Goal: Task Accomplishment & Management: Complete application form

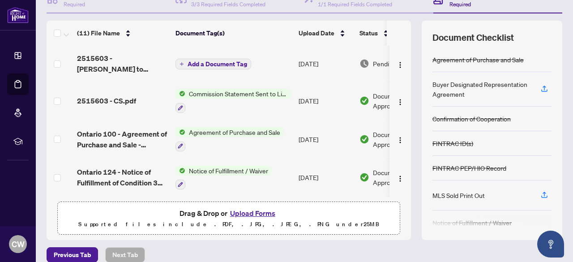
scroll to position [112, 0]
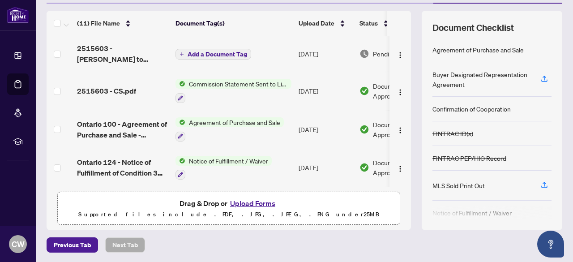
click at [251, 203] on button "Upload Forms" at bounding box center [252, 203] width 51 height 12
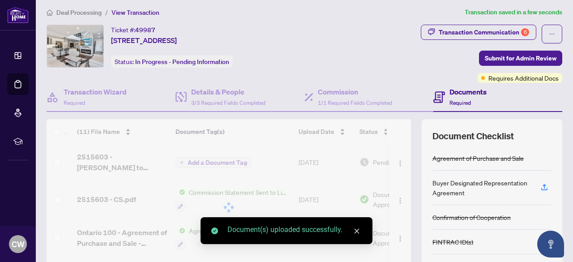
scroll to position [0, 0]
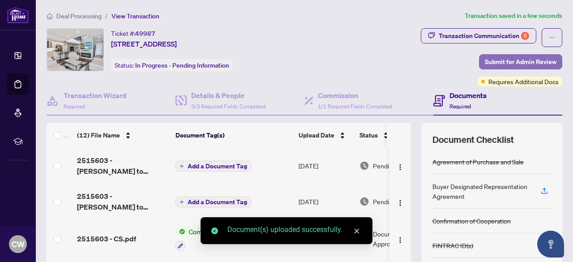
click at [508, 62] on span "Submit for Admin Review" at bounding box center [521, 62] width 72 height 14
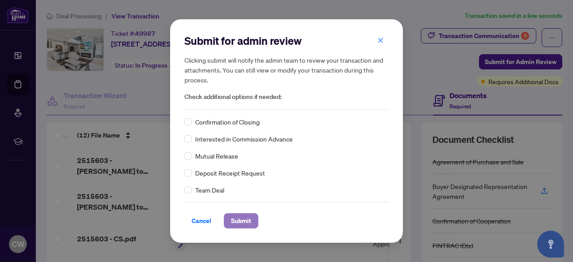
click at [237, 222] on span "Submit" at bounding box center [241, 221] width 20 height 14
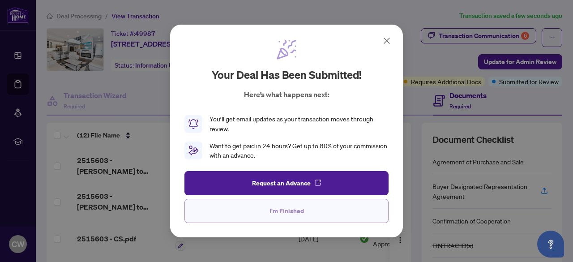
click at [325, 207] on button "I'm Finished" at bounding box center [286, 211] width 204 height 24
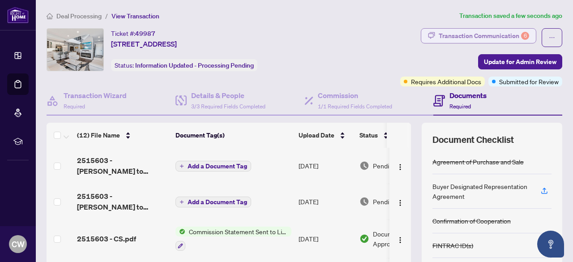
click at [502, 33] on div "Transaction Communication 6" at bounding box center [484, 36] width 90 height 14
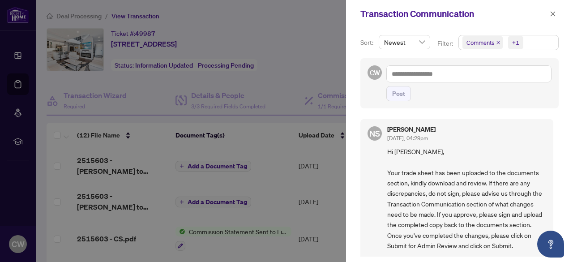
click at [495, 44] on span "Comments" at bounding box center [482, 42] width 40 height 13
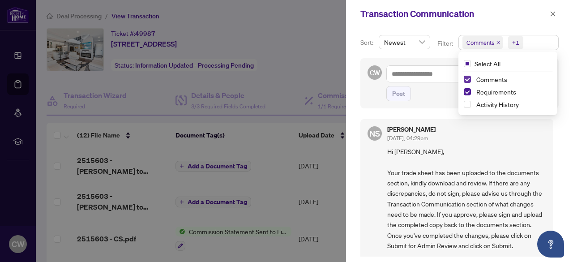
click at [466, 77] on span "Select Comments" at bounding box center [467, 79] width 7 height 7
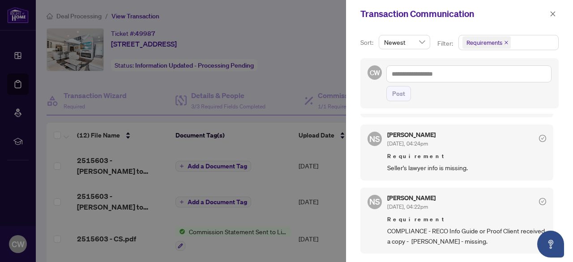
scroll to position [61, 0]
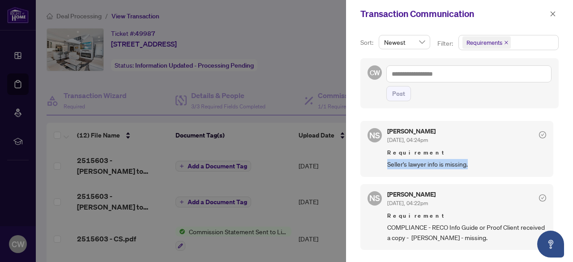
drag, startPoint x: 556, startPoint y: 147, endPoint x: 556, endPoint y: 170, distance: 22.8
click at [556, 170] on div "Sort: Newest Filter: Requirements Select All Comments Requirements Activity His…" at bounding box center [459, 145] width 227 height 234
click at [556, 169] on div "Sort: Newest Filter: Requirements Select All Comments Requirements Activity His…" at bounding box center [459, 145] width 227 height 234
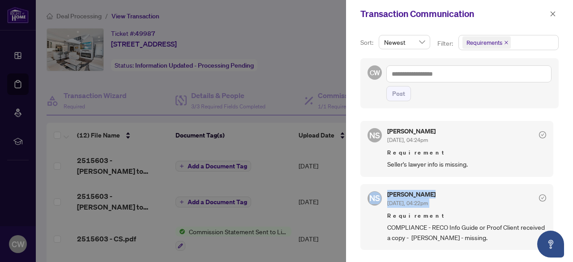
drag, startPoint x: 556, startPoint y: 169, endPoint x: 560, endPoint y: 200, distance: 31.2
click at [560, 200] on div "Sort: Newest Filter: Requirements Select All Comments Requirements Activity His…" at bounding box center [459, 145] width 227 height 234
click at [556, 210] on div "NS [PERSON_NAME] [DATE], 04:24pm Requirement COMPLIANCE - Signed Trade Sheet NS…" at bounding box center [459, 185] width 198 height 143
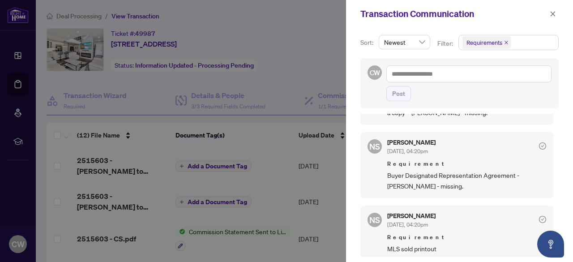
scroll to position [251, 0]
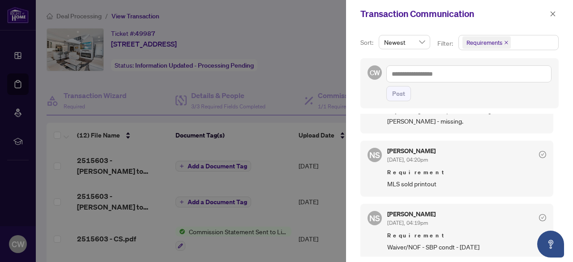
click at [37, 131] on div at bounding box center [286, 131] width 573 height 262
click at [554, 13] on icon "close" at bounding box center [553, 13] width 5 height 5
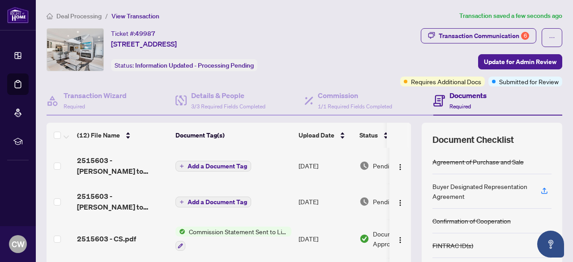
scroll to position [112, 0]
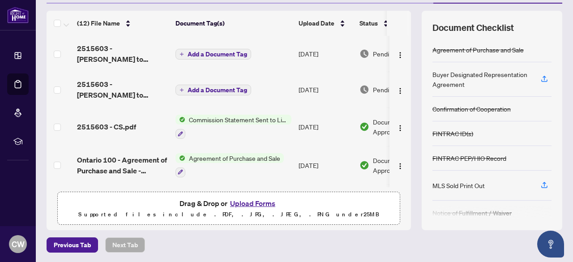
click at [258, 202] on button "Upload Forms" at bounding box center [252, 203] width 51 height 12
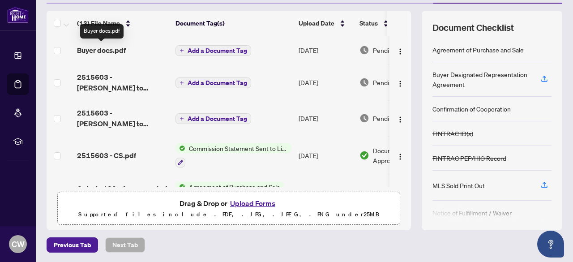
click at [115, 47] on span "Buyer docs.pdf" at bounding box center [101, 50] width 49 height 11
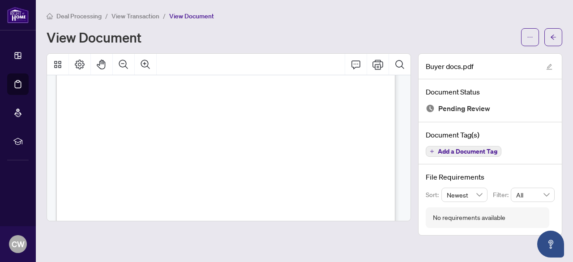
scroll to position [243, 0]
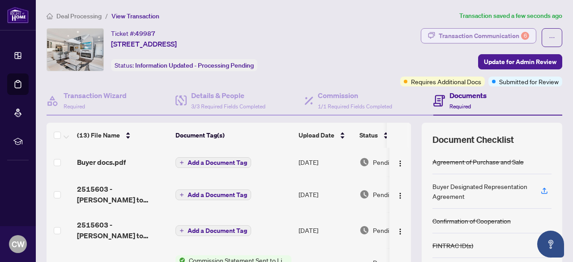
click at [501, 33] on div "Transaction Communication 6" at bounding box center [484, 36] width 90 height 14
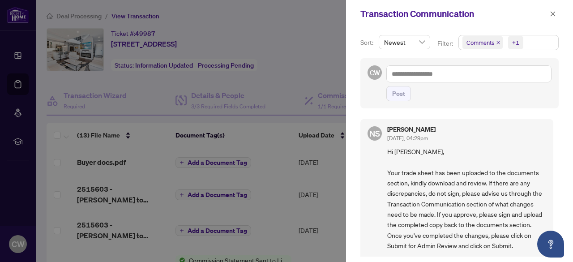
click at [496, 43] on icon "close" at bounding box center [498, 43] width 4 height 4
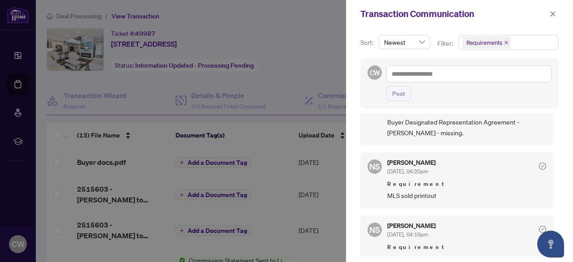
scroll to position [251, 0]
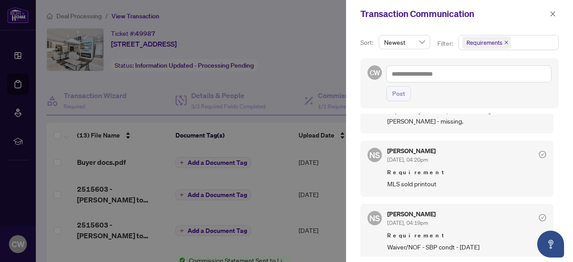
click at [295, 69] on div at bounding box center [286, 131] width 573 height 262
click at [550, 15] on icon "close" at bounding box center [553, 14] width 6 height 6
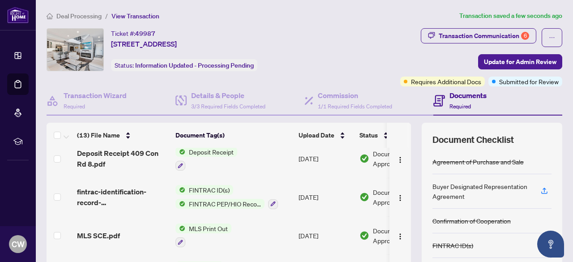
scroll to position [112, 0]
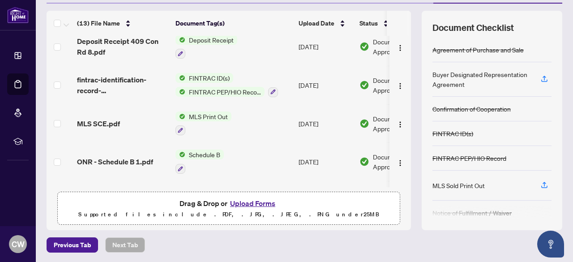
click at [268, 203] on button "Upload Forms" at bounding box center [252, 203] width 51 height 12
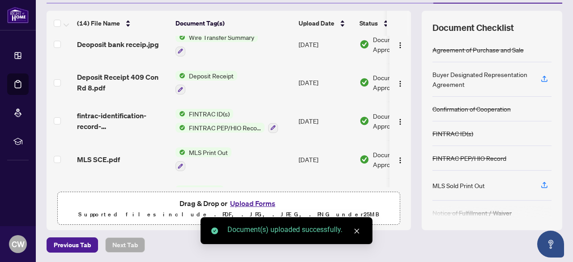
scroll to position [0, 0]
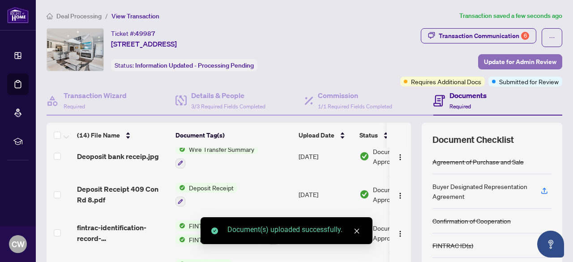
click at [499, 60] on span "Update for Admin Review" at bounding box center [520, 62] width 73 height 14
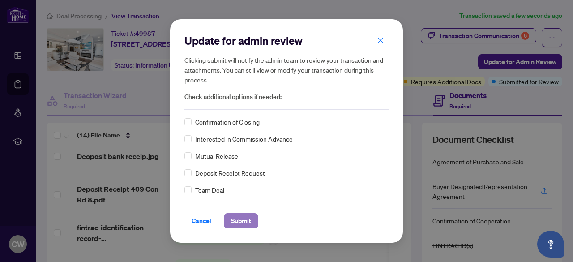
click at [243, 218] on span "Submit" at bounding box center [241, 221] width 20 height 14
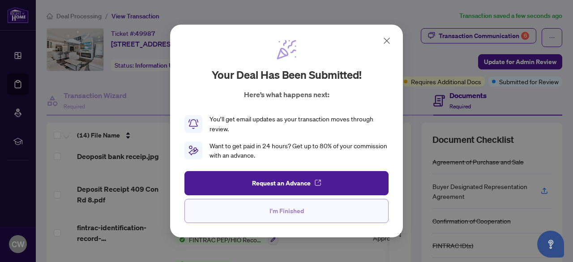
click at [244, 211] on button "I'm Finished" at bounding box center [286, 211] width 204 height 24
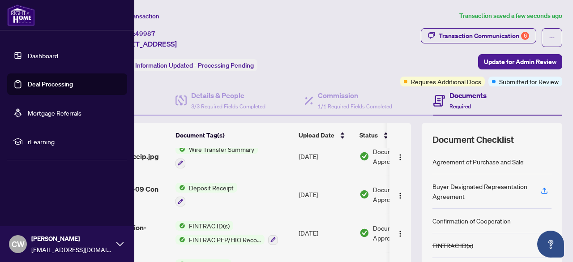
click at [28, 82] on link "Deal Processing" at bounding box center [50, 84] width 45 height 8
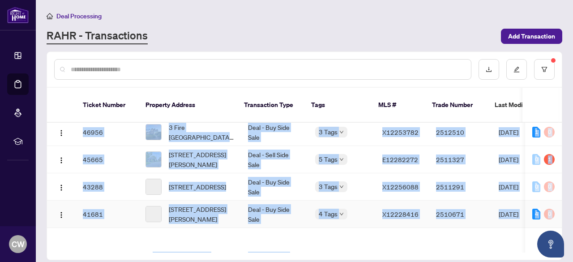
scroll to position [173, 0]
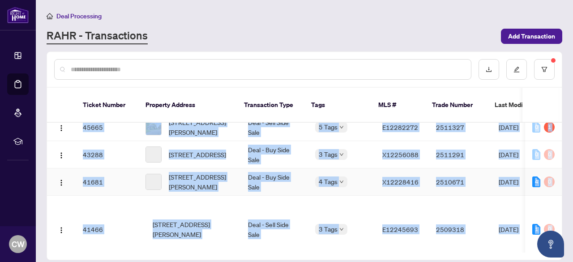
drag, startPoint x: 423, startPoint y: 238, endPoint x: 504, endPoint y: 239, distance: 81.0
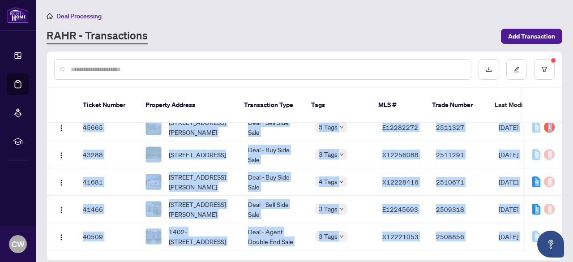
scroll to position [0, 171]
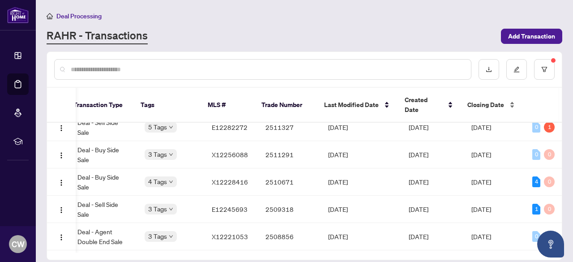
click at [492, 100] on span "Closing Date" at bounding box center [485, 105] width 37 height 10
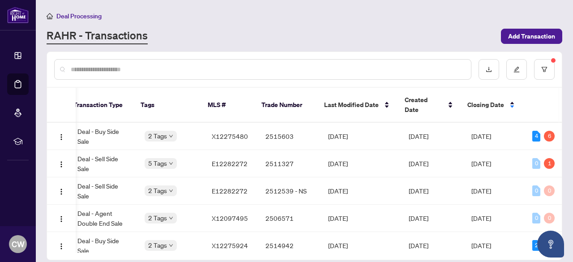
click at [492, 100] on span "Closing Date" at bounding box center [485, 105] width 37 height 10
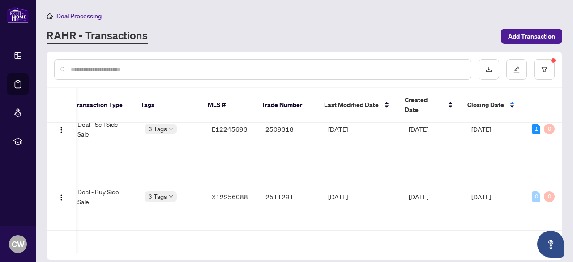
scroll to position [333, 171]
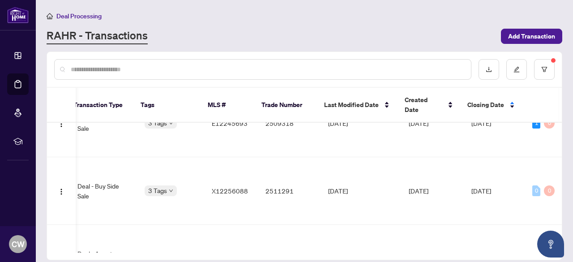
click at [562, 194] on main "Deal Processing [PERSON_NAME] - Transactions Add Transaction Ticket Number Prop…" at bounding box center [304, 131] width 537 height 262
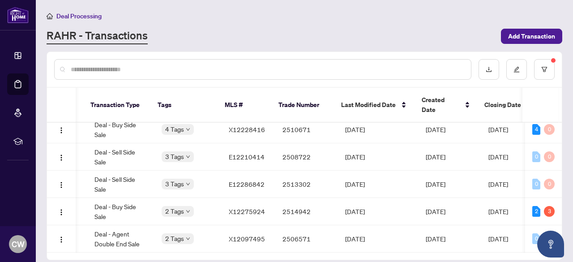
scroll to position [0, 0]
